Goal: Task Accomplishment & Management: Manage account settings

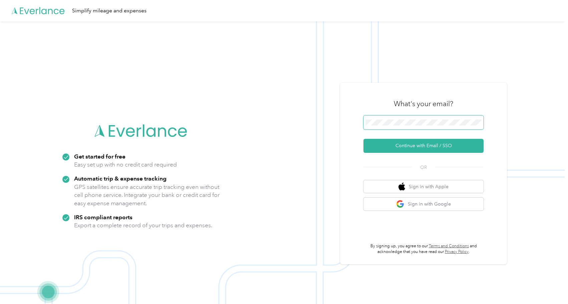
click at [363, 139] on button "Continue with Email / SSO" at bounding box center [423, 146] width 120 height 14
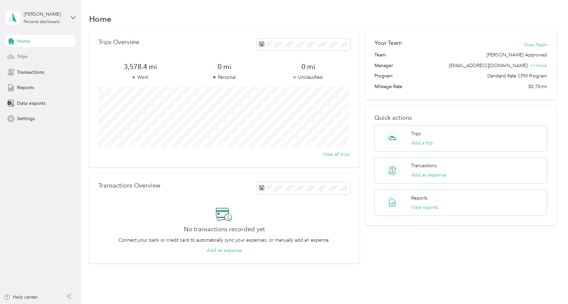
click at [21, 58] on span "Trips" at bounding box center [22, 56] width 10 height 7
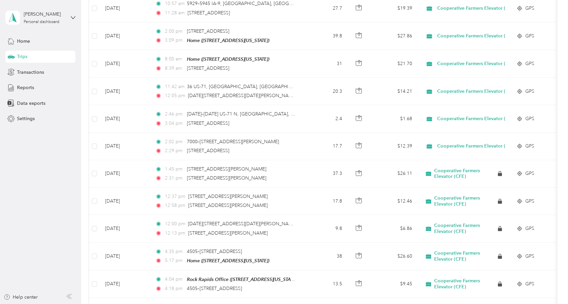
scroll to position [365, 0]
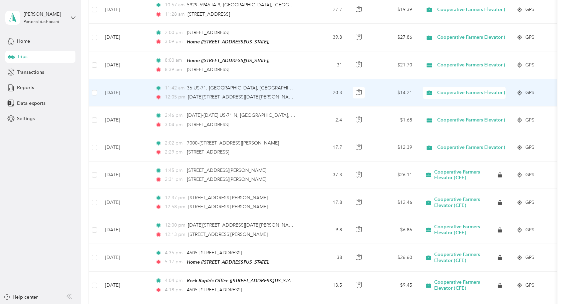
click at [289, 91] on div "11:42 am 36 US-71, [GEOGRAPHIC_DATA], [GEOGRAPHIC_DATA] 12:05 pm [DATE][STREET_…" at bounding box center [225, 92] width 140 height 16
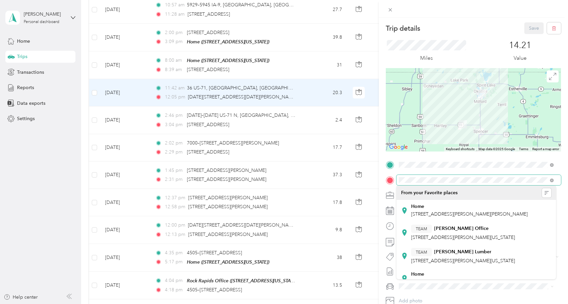
click at [392, 174] on div "TO Add photo" at bounding box center [473, 240] width 175 height 161
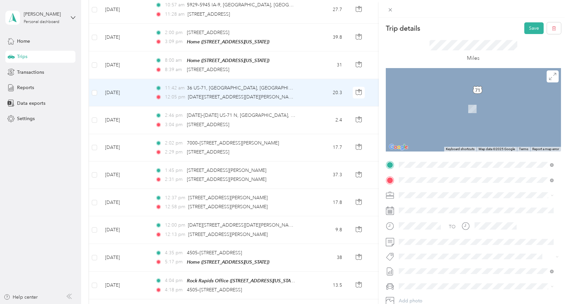
click at [426, 211] on span "520 Elm Street, Hartley, 51346, Hartley, Iowa, United States" at bounding box center [463, 214] width 104 height 6
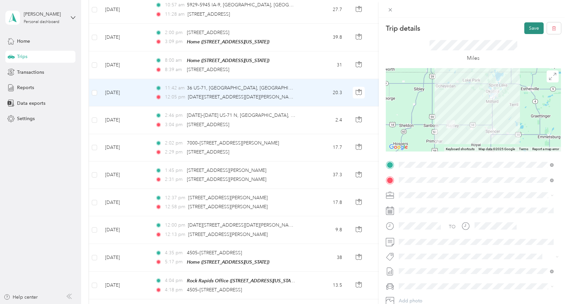
click at [530, 28] on button "Save" at bounding box center [533, 28] width 19 height 12
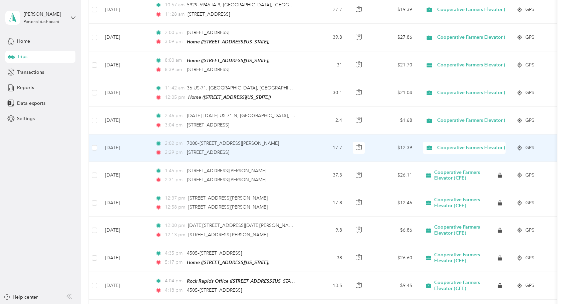
click at [269, 151] on div "2:29 pm 2330 175th St, Spirit Lake, IA" at bounding box center [225, 152] width 140 height 7
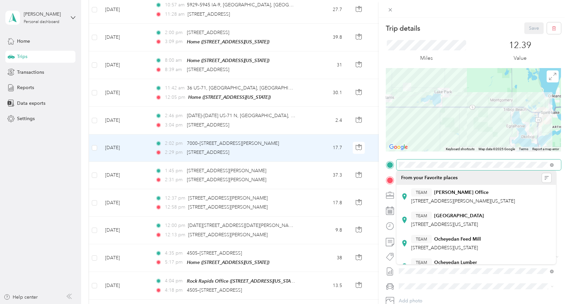
click at [392, 166] on div at bounding box center [473, 165] width 175 height 11
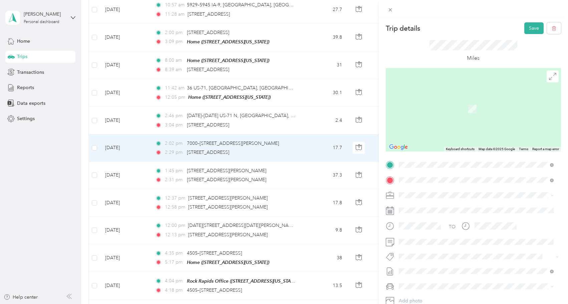
click at [429, 257] on li "TEAM Ocheyedan Admin 920 Main Street, 51354, Ocheyedan, Iowa, United States" at bounding box center [477, 266] width 160 height 23
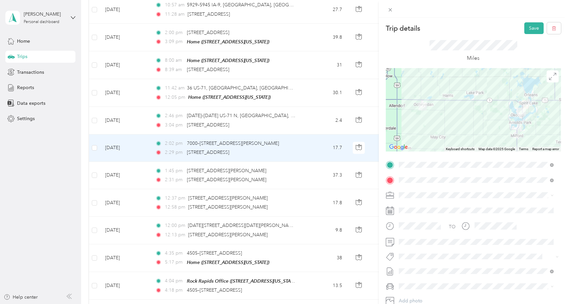
click at [479, 102] on div at bounding box center [473, 109] width 175 height 83
click at [467, 112] on div at bounding box center [473, 109] width 175 height 83
click at [526, 28] on button "Save" at bounding box center [533, 28] width 19 height 12
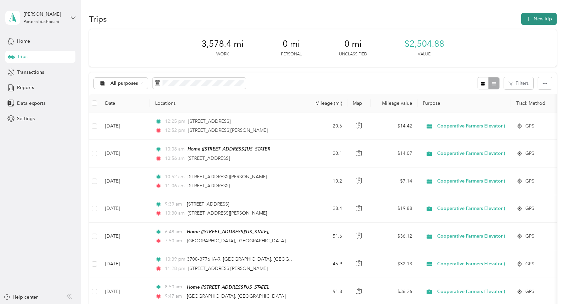
click at [534, 20] on button "New trip" at bounding box center [538, 19] width 35 height 12
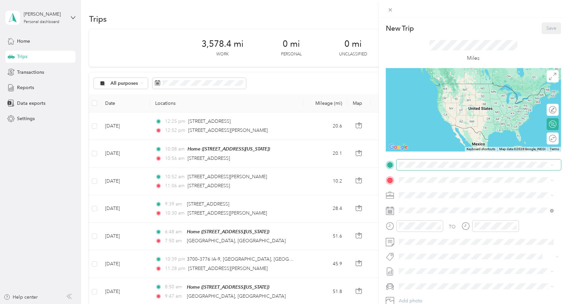
click at [419, 168] on span at bounding box center [479, 165] width 165 height 11
click at [438, 224] on span "Rock Rapids Iowa, United States" at bounding box center [448, 229] width 75 height 12
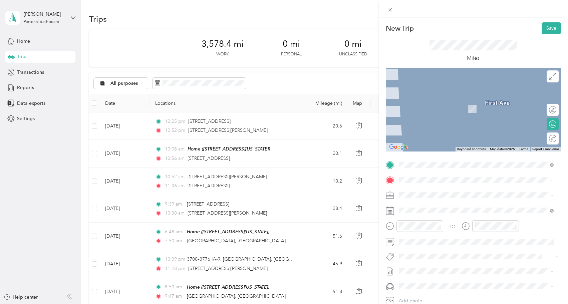
click at [436, 260] on div "Home 520 Elm Street, Hartley, 51346, Hartley, Iowa, United States" at bounding box center [463, 255] width 104 height 14
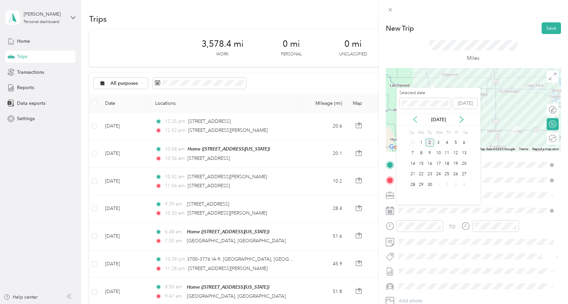
click at [418, 118] on icon at bounding box center [415, 119] width 7 height 7
click at [456, 175] on div "22" at bounding box center [455, 174] width 9 height 8
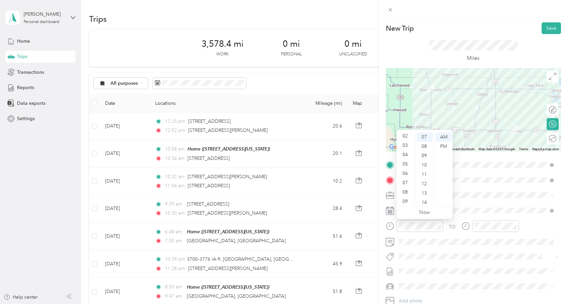
scroll to position [18, 0]
click at [406, 144] on div "03" at bounding box center [406, 147] width 16 height 9
click at [440, 146] on div "PM" at bounding box center [444, 146] width 16 height 9
click at [546, 30] on button "Save" at bounding box center [551, 28] width 19 height 12
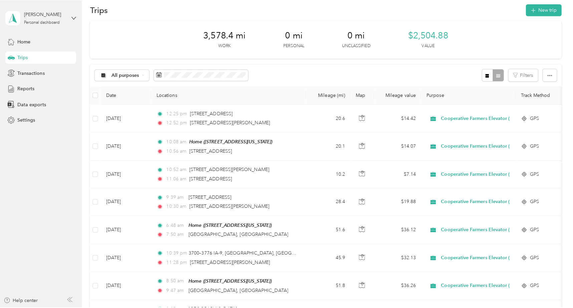
scroll to position [9, 0]
